Goal: Task Accomplishment & Management: Manage account settings

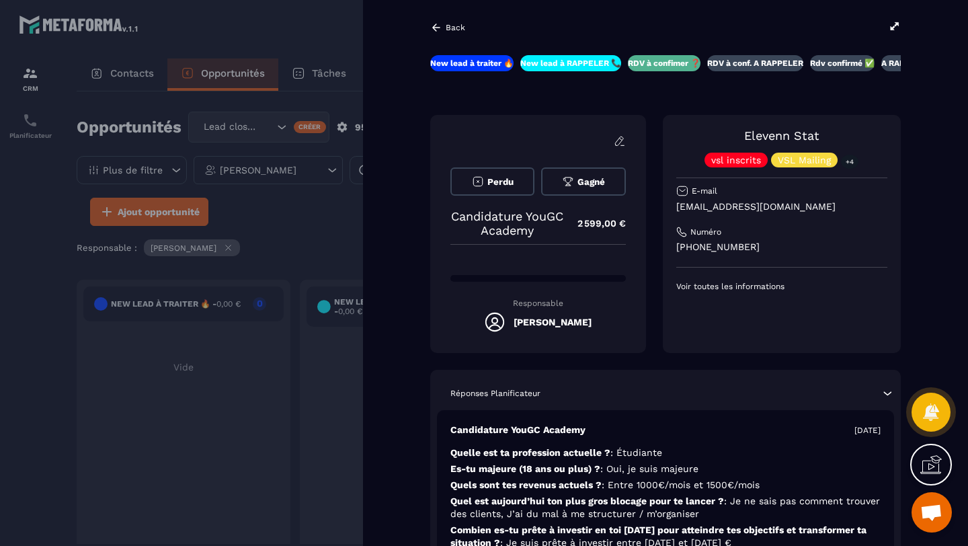
scroll to position [462, 0]
click at [890, 26] on icon at bounding box center [895, 26] width 12 height 12
click at [891, 26] on icon at bounding box center [895, 26] width 12 height 12
click at [160, 404] on div at bounding box center [484, 273] width 968 height 546
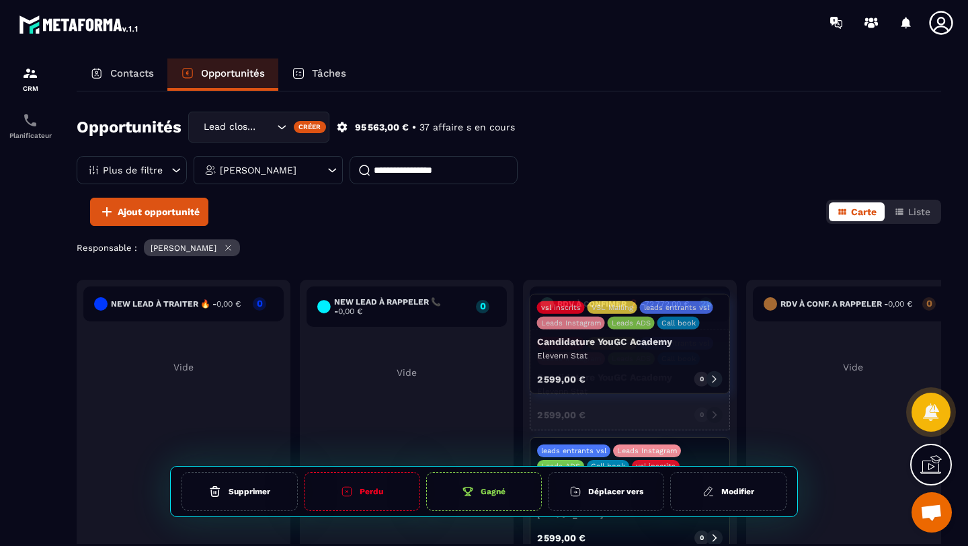
drag, startPoint x: 624, startPoint y: 365, endPoint x: 438, endPoint y: 379, distance: 186.7
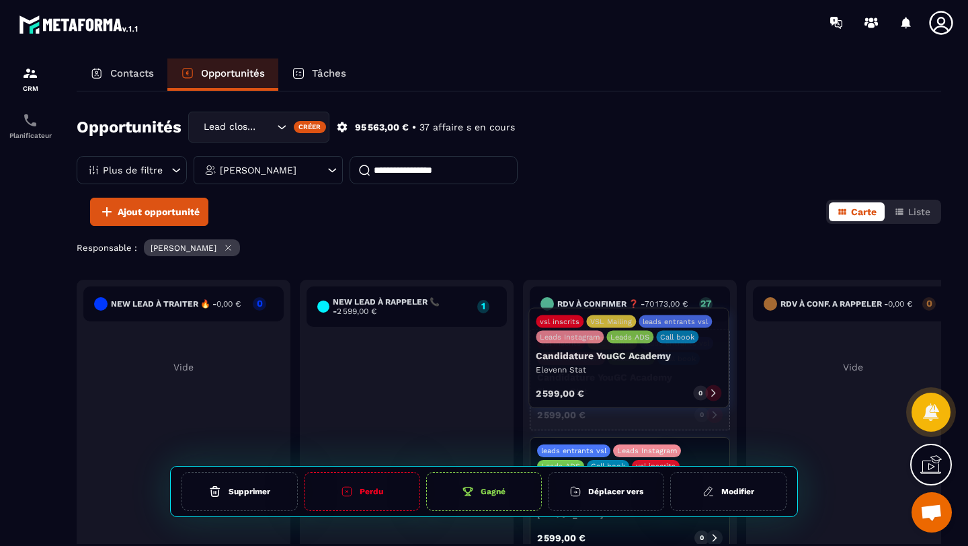
drag, startPoint x: 420, startPoint y: 406, endPoint x: 642, endPoint y: 379, distance: 223.6
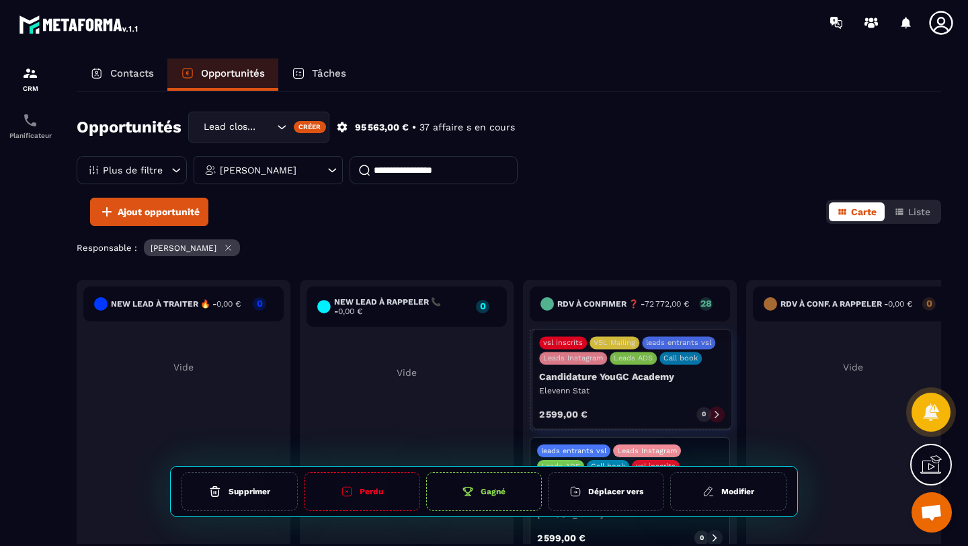
click at [649, 403] on div "vsl inscrits VSL Mailing leads entrants vsl Leads Instagram Leads ADS Call book…" at bounding box center [630, 379] width 200 height 101
